Goal: Find specific page/section: Find specific page/section

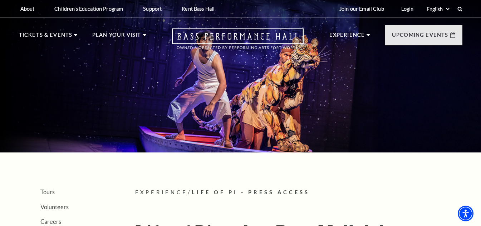
drag, startPoint x: 483, startPoint y: 35, endPoint x: 486, endPoint y: -31, distance: 65.8
click at [481, 0] on html "Skip to main content Enable accessibility for low vision Open the accessibility…" at bounding box center [240, 113] width 481 height 226
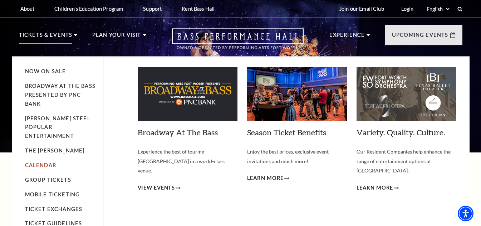
click at [46, 162] on link "Calendar" at bounding box center [40, 165] width 31 height 6
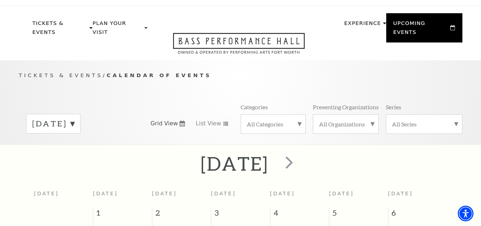
scroll to position [4, 0]
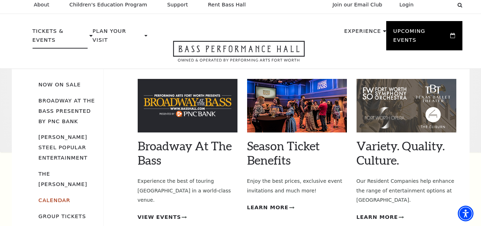
click at [65, 197] on link "Calendar" at bounding box center [55, 200] width 32 height 6
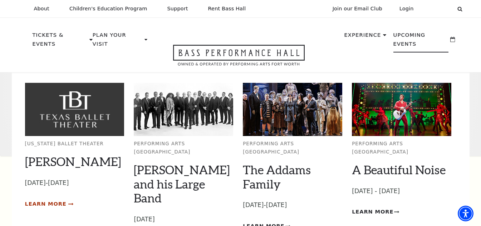
click at [54, 200] on span "Learn More" at bounding box center [45, 204] width 41 height 9
